Goal: Task Accomplishment & Management: Manage account settings

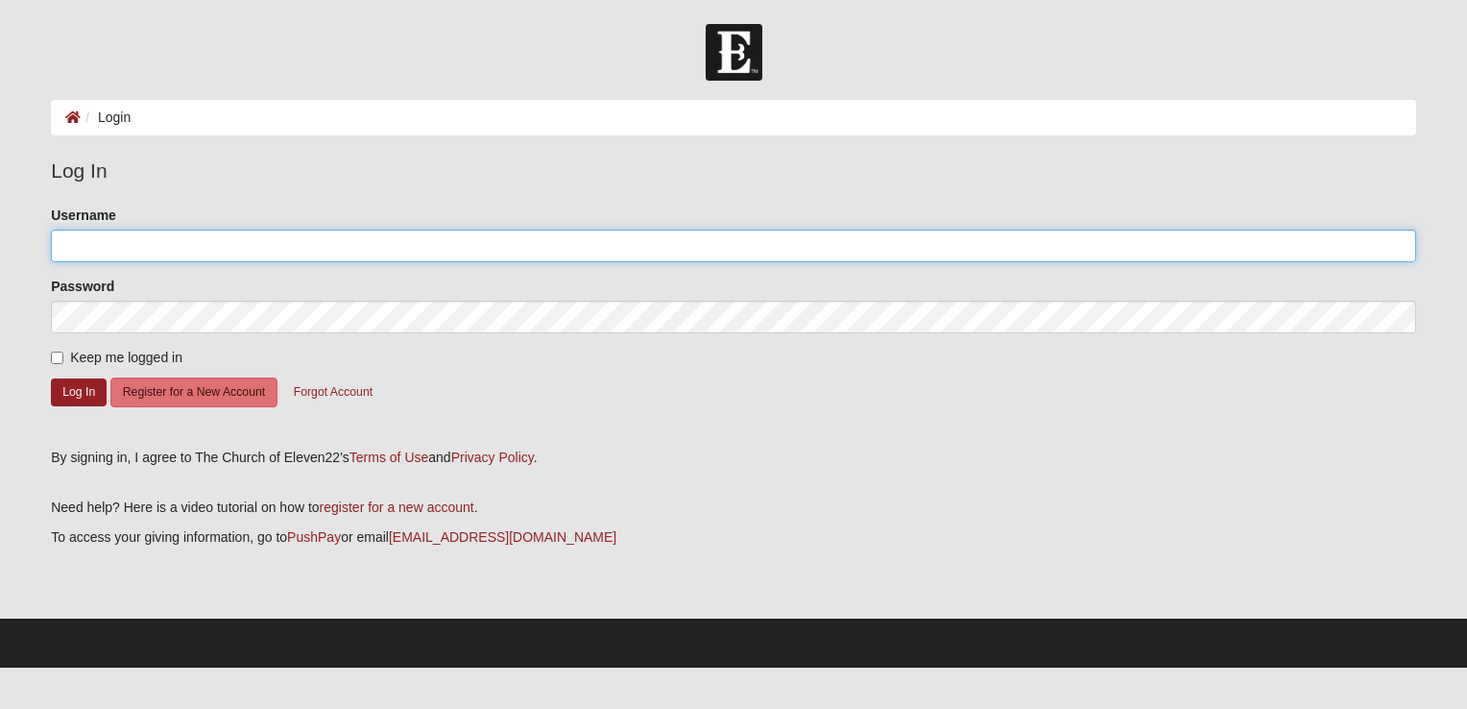
click at [93, 236] on input "Username" at bounding box center [733, 245] width 1365 height 33
type input "[EMAIL_ADDRESS][DOMAIN_NAME]"
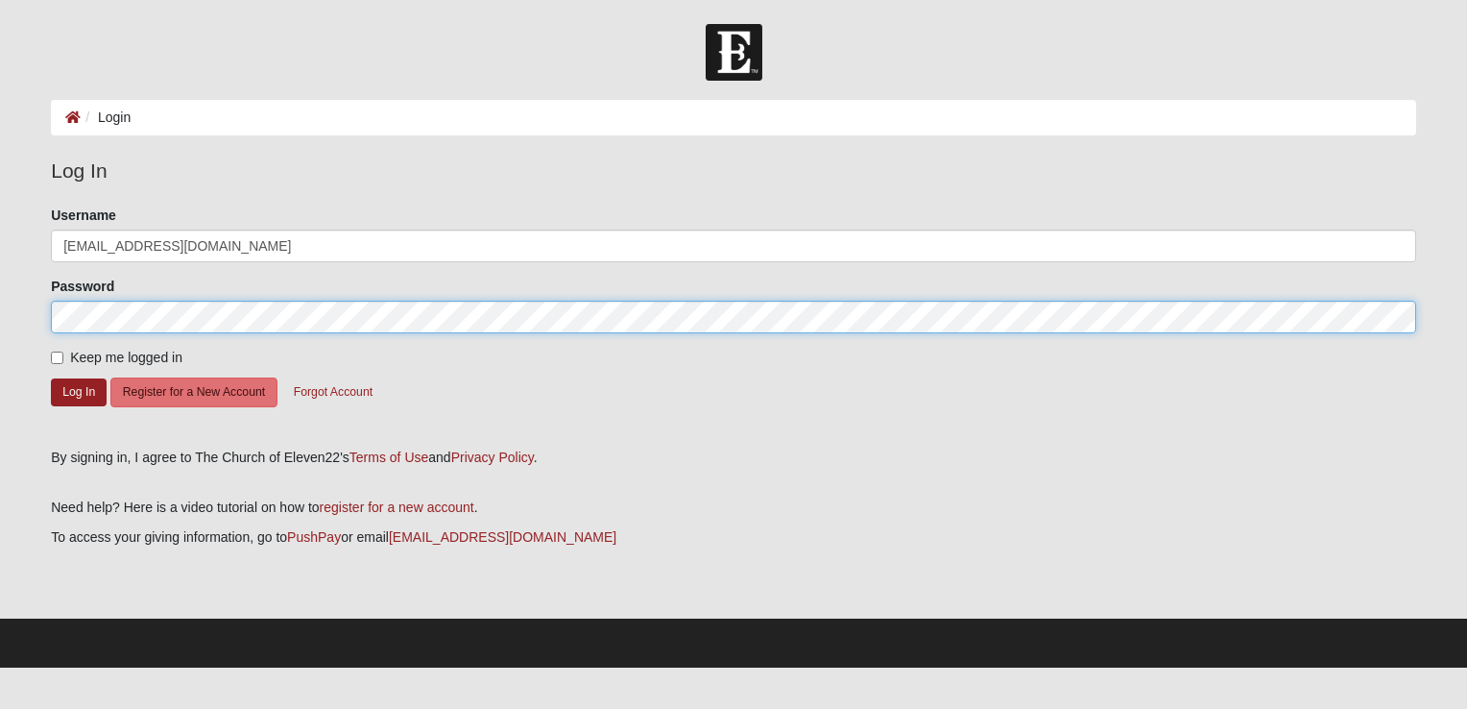
click at [9, 269] on form "Log In Login Login Error Log In Please correct the following: Username [EMAIL_A…" at bounding box center [733, 345] width 1467 height 643
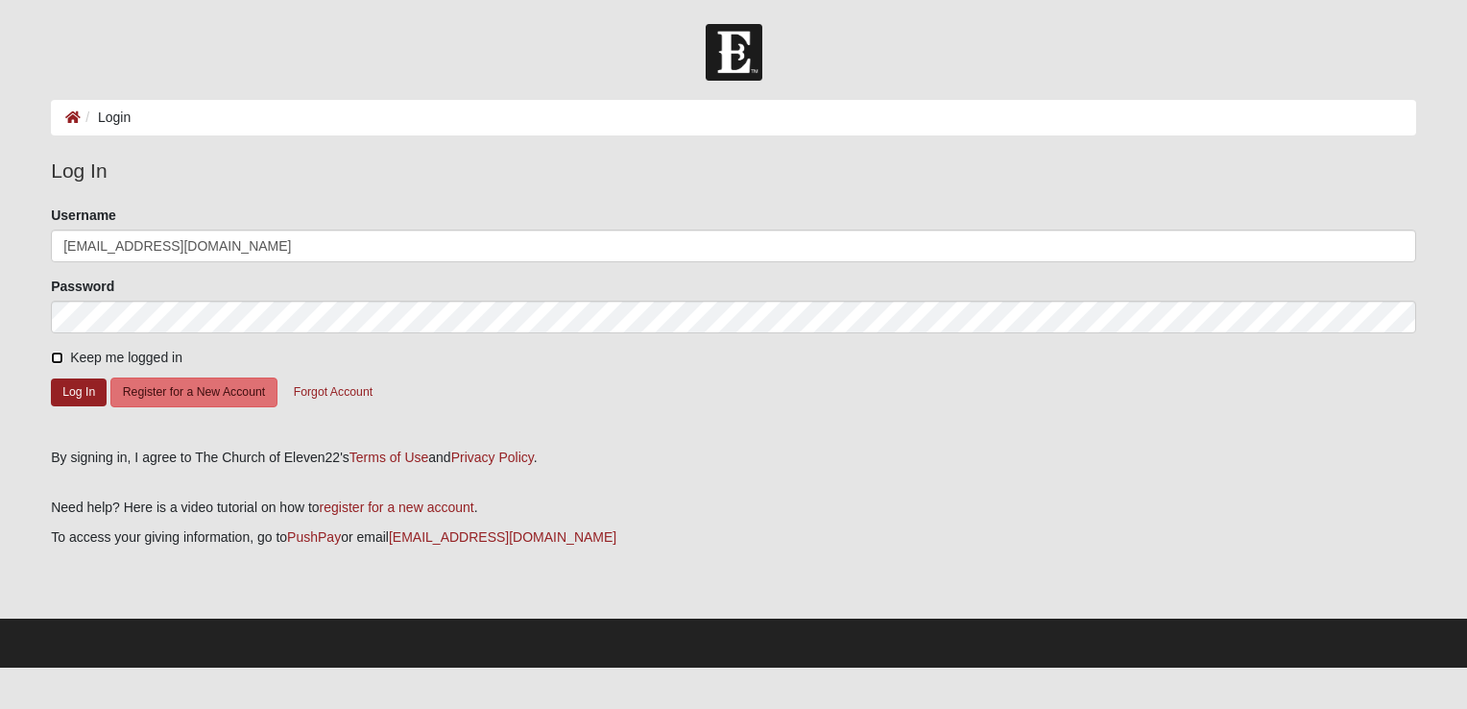
click at [61, 356] on input "Keep me logged in" at bounding box center [57, 357] width 12 height 12
click at [53, 352] on input "Keep me logged in" at bounding box center [57, 357] width 12 height 12
click at [51, 355] on input "Keep me logged in" at bounding box center [57, 357] width 12 height 12
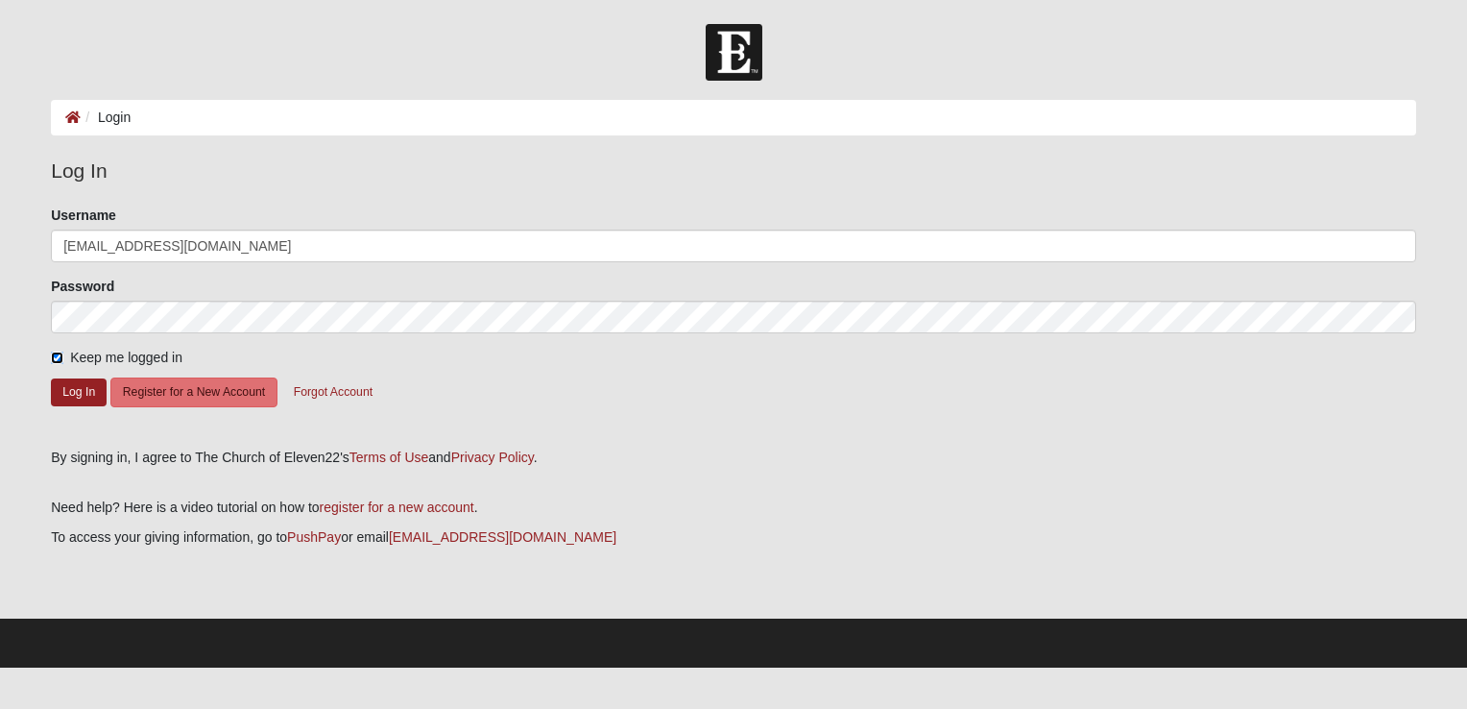
click at [51, 355] on input "Keep me logged in" at bounding box center [57, 357] width 12 height 12
click at [55, 356] on input "Keep me logged in" at bounding box center [57, 357] width 12 height 12
checkbox input "true"
click at [93, 397] on button "Log In" at bounding box center [79, 392] width 56 height 28
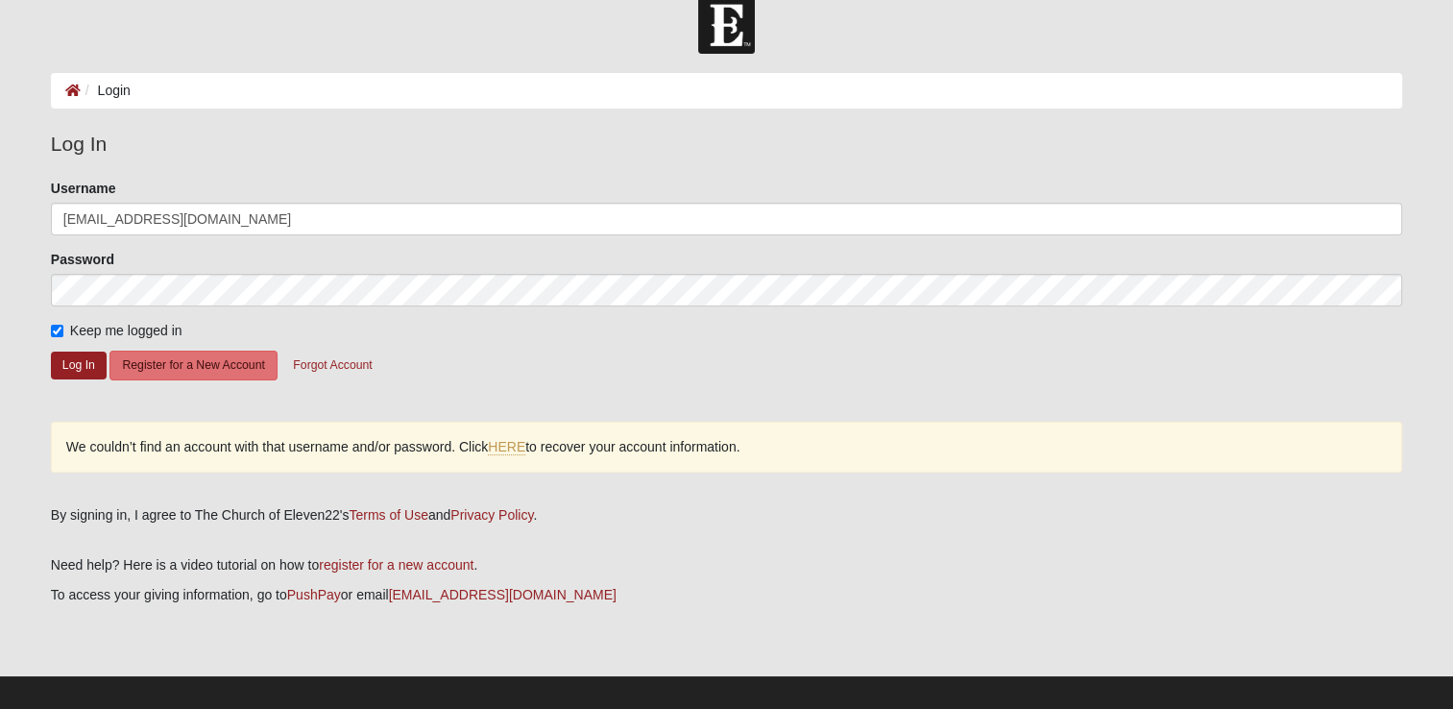
scroll to position [41, 0]
